Goal: Find contact information: Find contact information

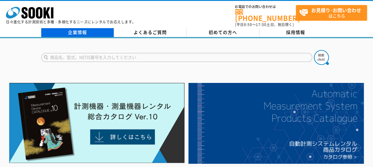
click at [67, 28] on link "企業情報" at bounding box center [77, 32] width 73 height 9
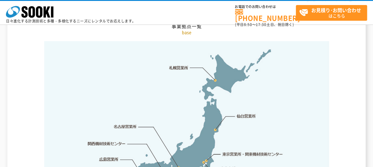
scroll to position [1246, 0]
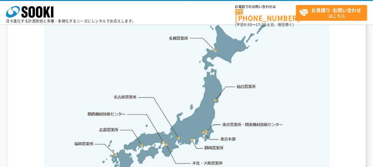
click at [230, 136] on link "東京本部" at bounding box center [227, 139] width 15 height 6
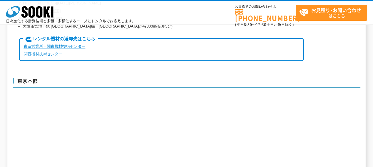
scroll to position [1509, 0]
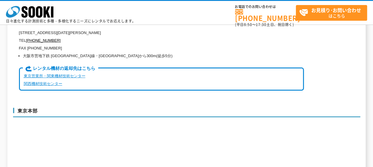
click at [62, 74] on link "東京営業所・関東機材技術センター" at bounding box center [55, 76] width 62 height 4
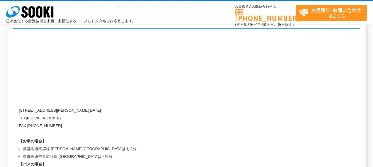
scroll to position [2535, 0]
